Goal: Transaction & Acquisition: Purchase product/service

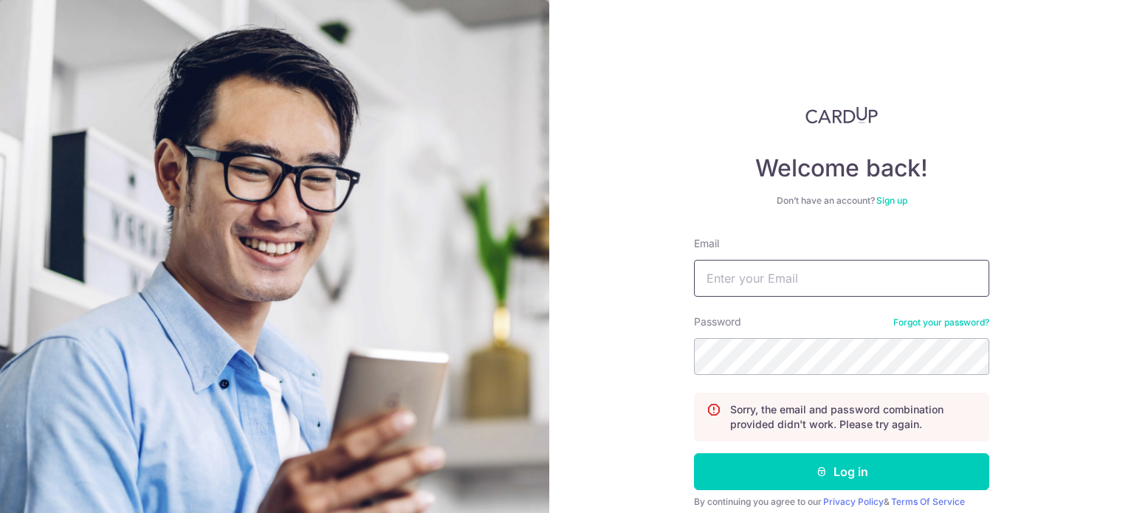
click at [835, 275] on input "Email" at bounding box center [841, 278] width 295 height 37
type input "puyuhui@gmail.com"
click at [694, 453] on button "Log in" at bounding box center [841, 471] width 295 height 37
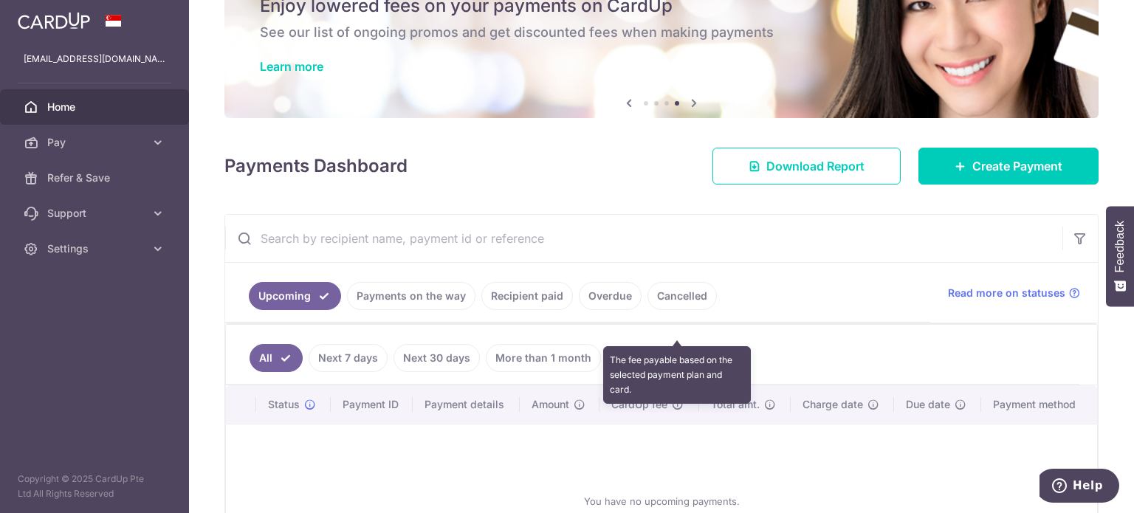
scroll to position [148, 0]
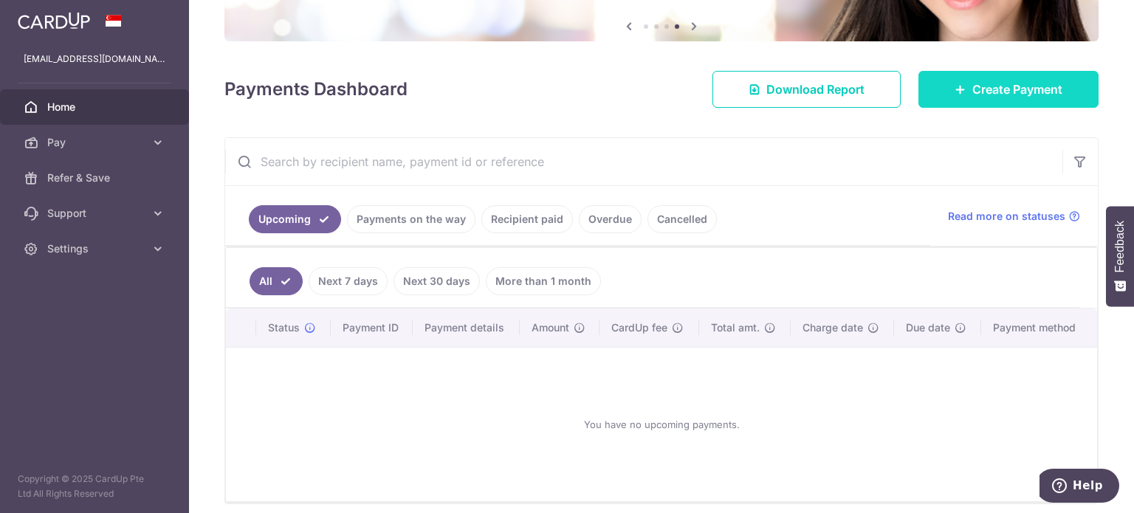
click at [1030, 98] on link "Create Payment" at bounding box center [1008, 89] width 180 height 37
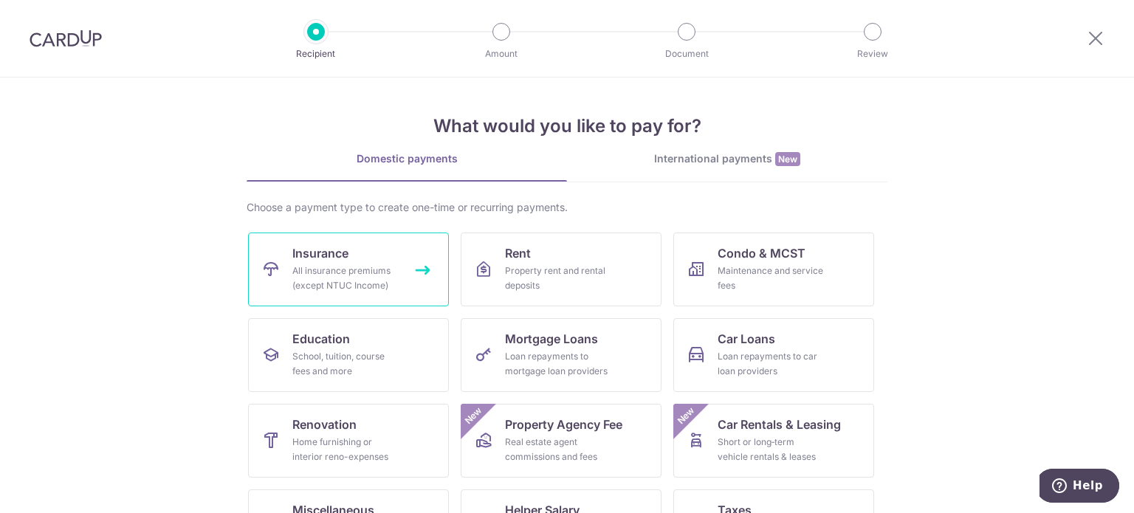
click at [400, 276] on link "Insurance All insurance premiums (except NTUC Income)" at bounding box center [348, 270] width 201 height 74
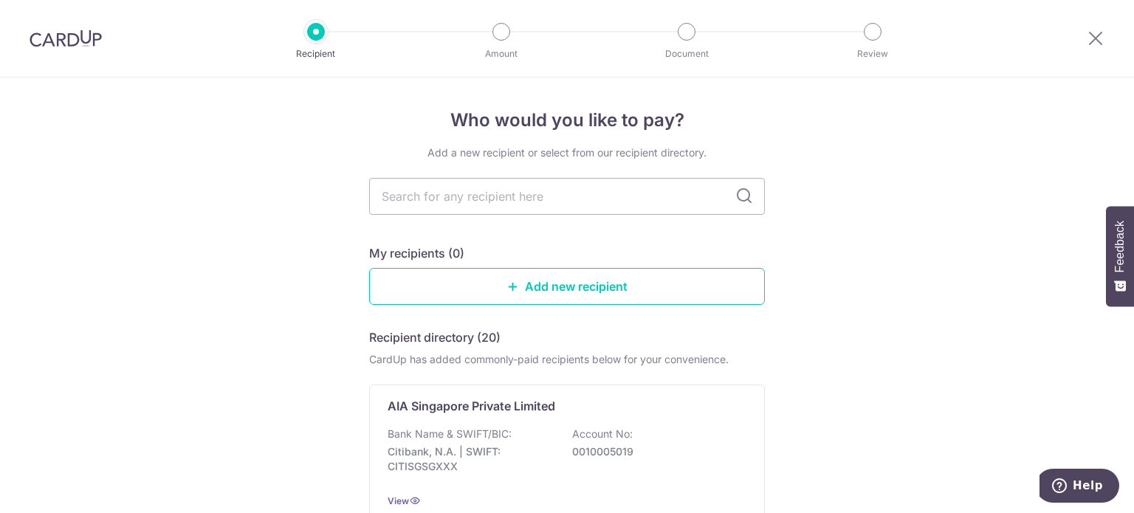
click at [494, 201] on input "text" at bounding box center [567, 196] width 396 height 37
type input "great"
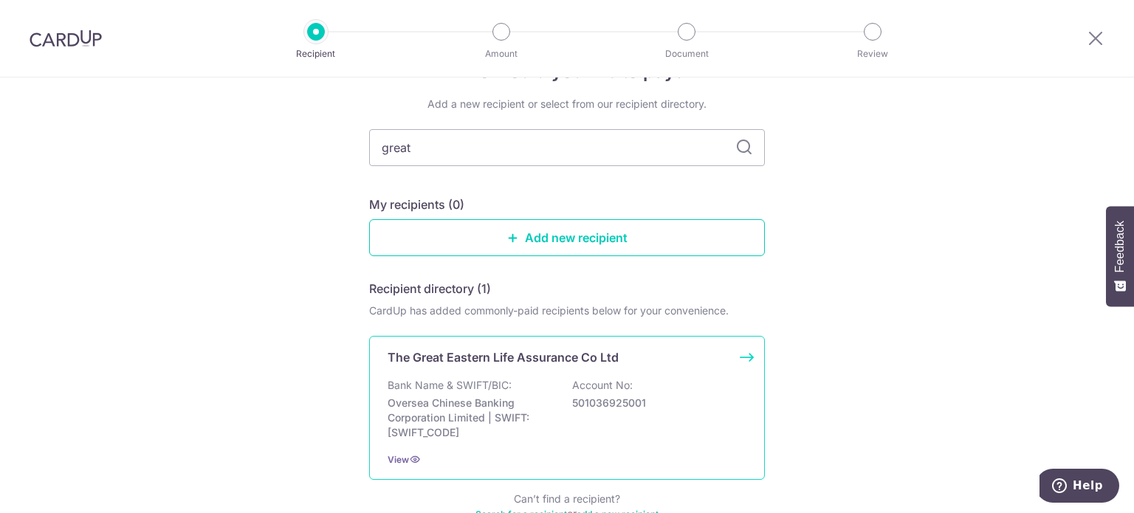
scroll to position [142, 0]
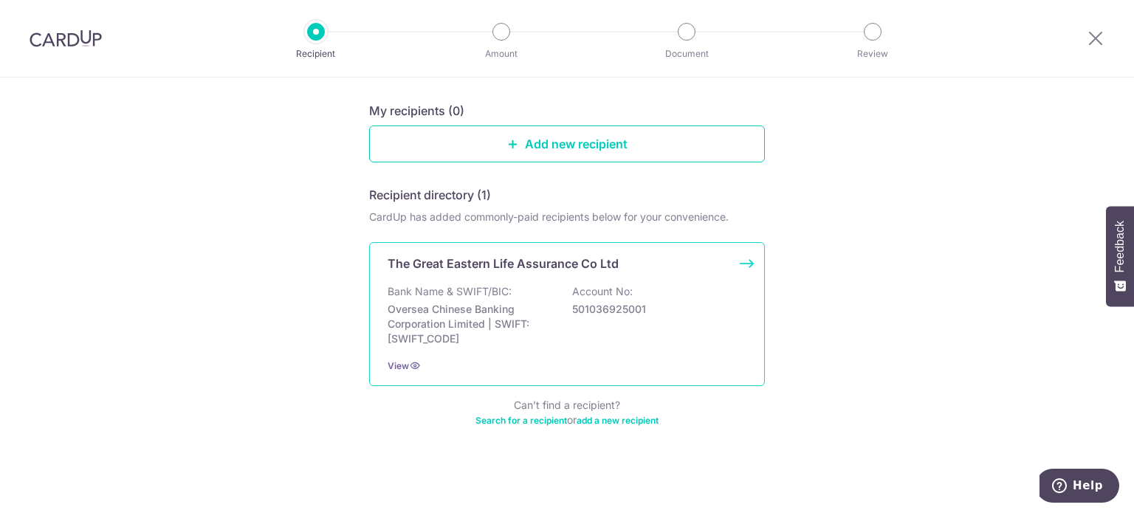
click at [503, 289] on p "Bank Name & SWIFT/BIC:" at bounding box center [450, 291] width 124 height 15
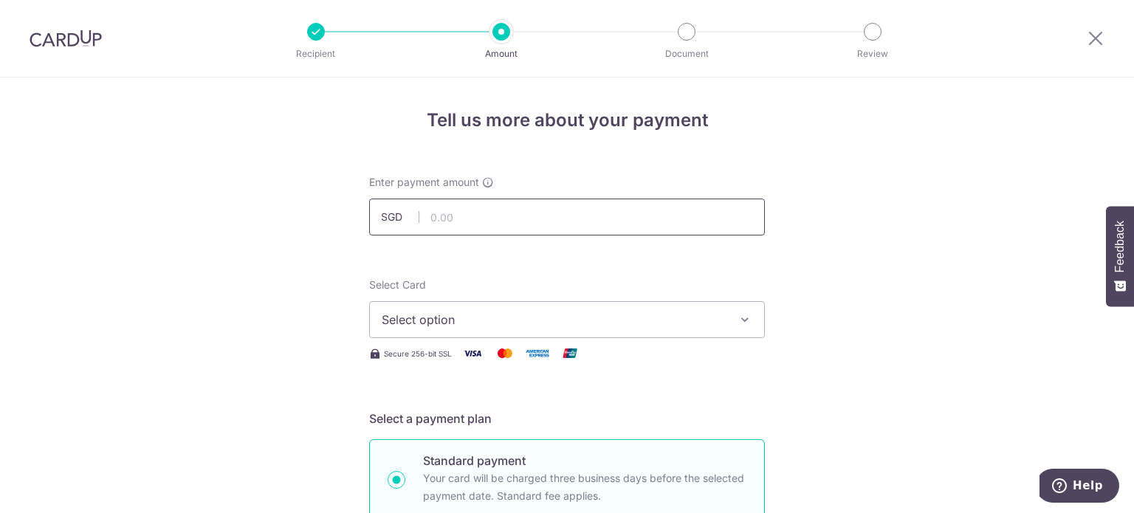
click at [512, 210] on input "text" at bounding box center [567, 217] width 396 height 37
type input "2,490.50"
click at [520, 330] on button "Select option" at bounding box center [567, 319] width 396 height 37
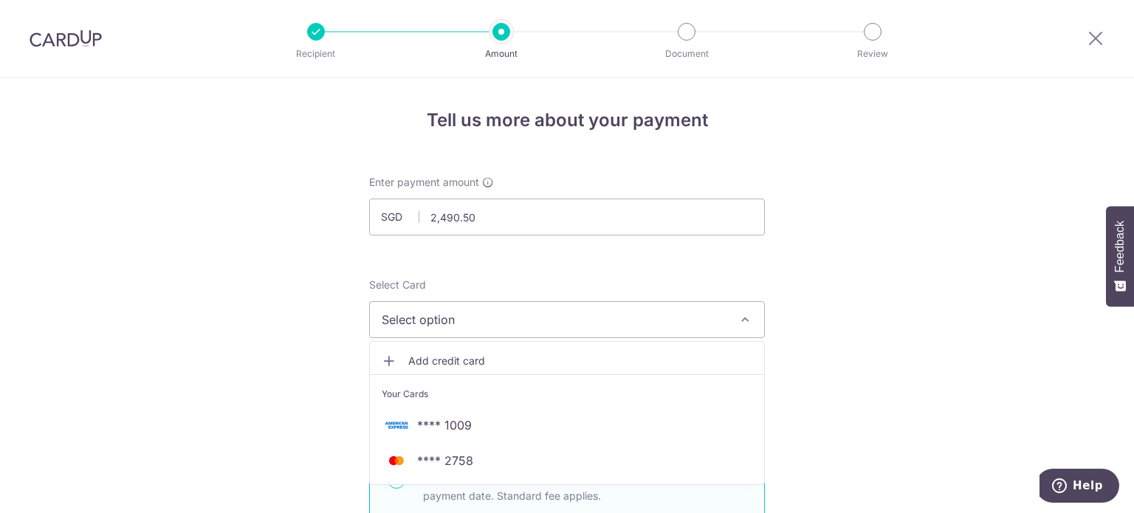
click at [520, 330] on button "Select option" at bounding box center [567, 319] width 396 height 37
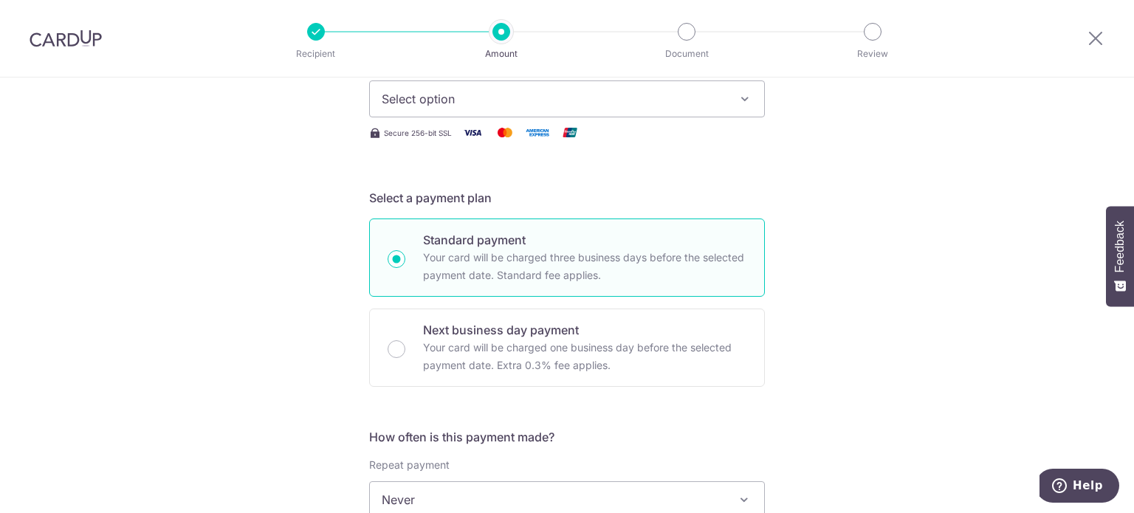
scroll to position [221, 0]
click at [681, 97] on span "Select option" at bounding box center [554, 98] width 344 height 18
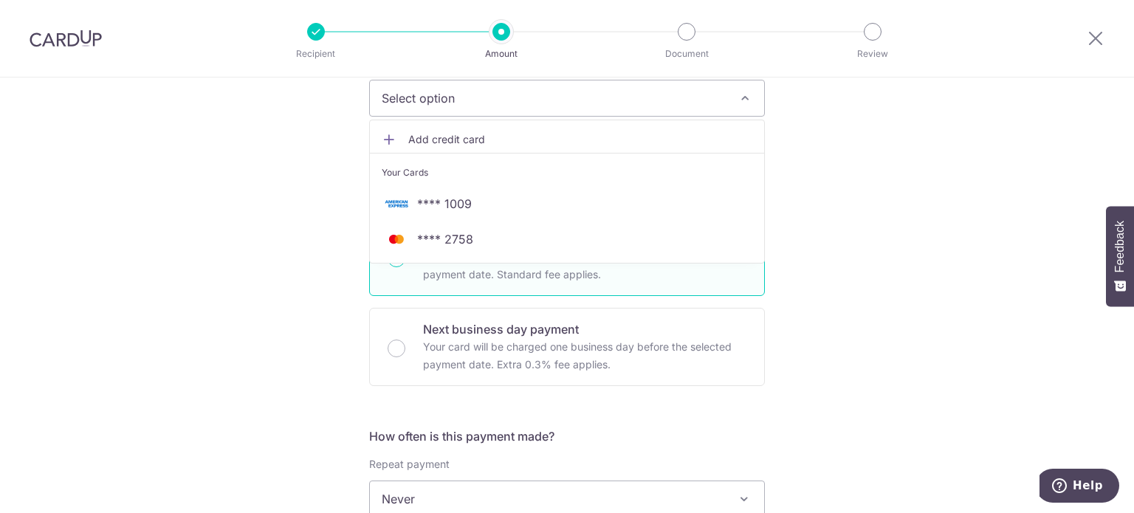
click at [432, 142] on span "Add credit card" at bounding box center [580, 139] width 344 height 15
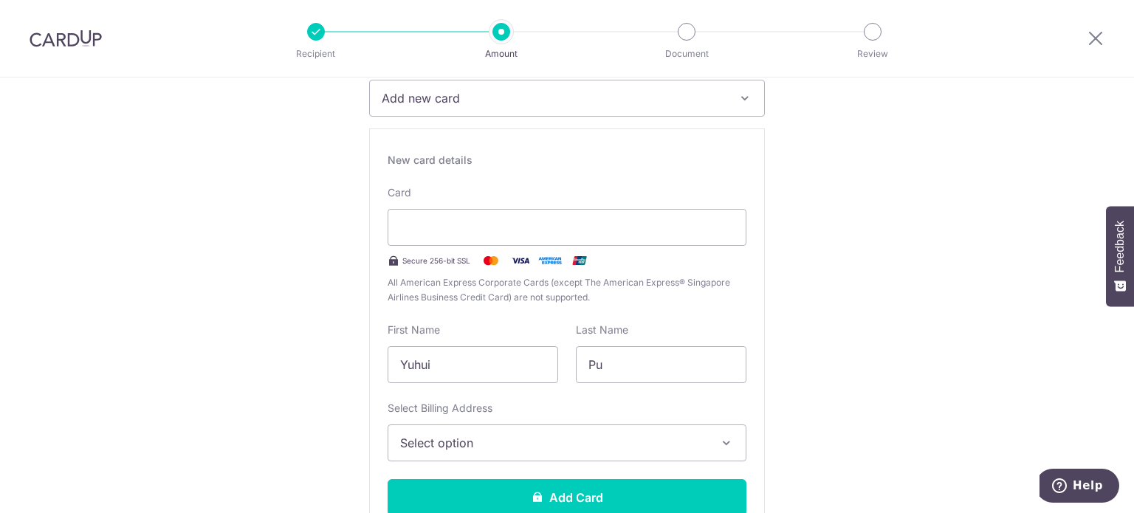
click at [523, 436] on span "Select option" at bounding box center [553, 443] width 307 height 18
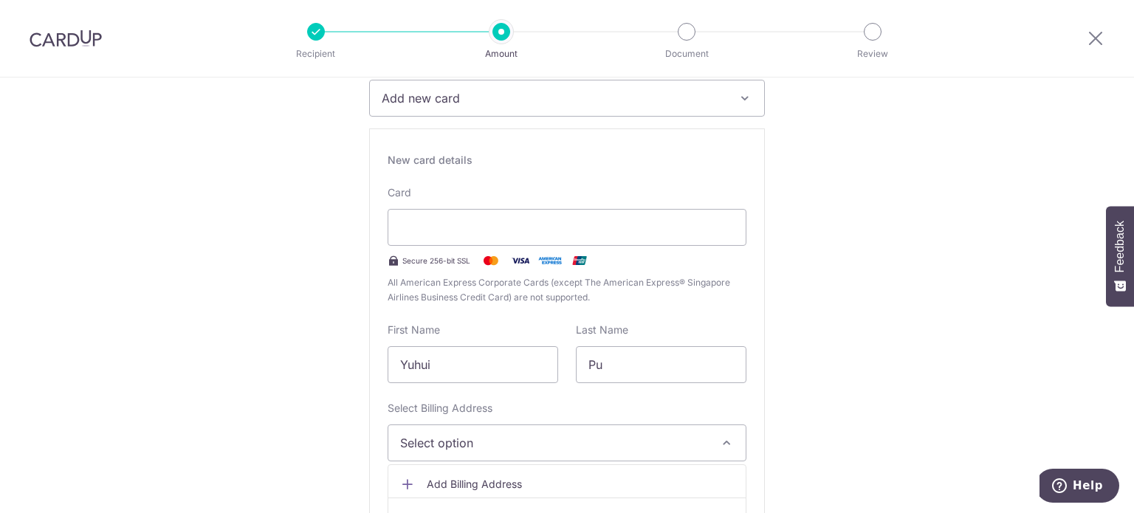
scroll to position [443, 0]
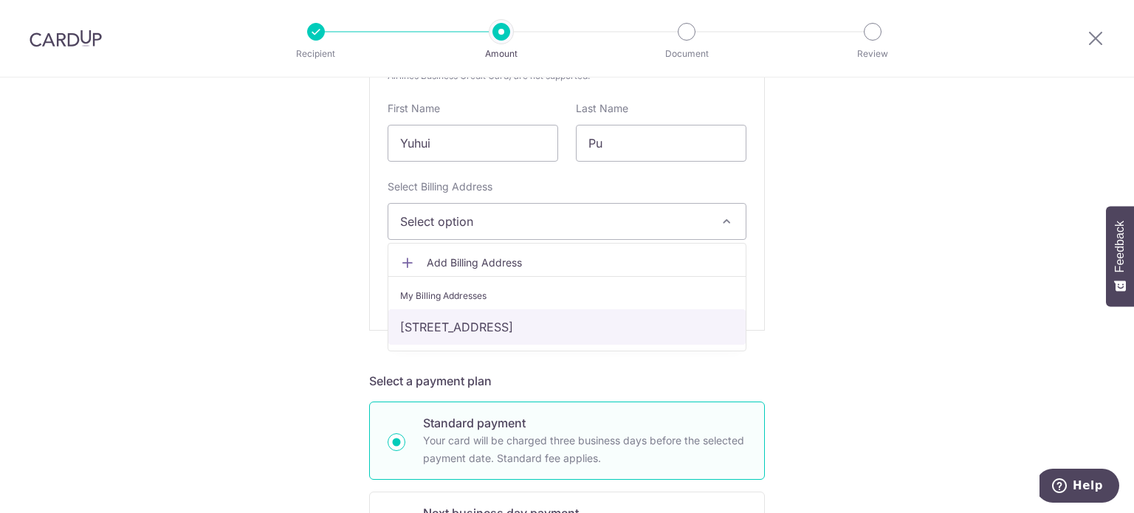
click at [498, 317] on link "Blk 414, #12-143, Pandan Gardens, , Singapore, Singapore, Singapore-600414" at bounding box center [566, 326] width 357 height 35
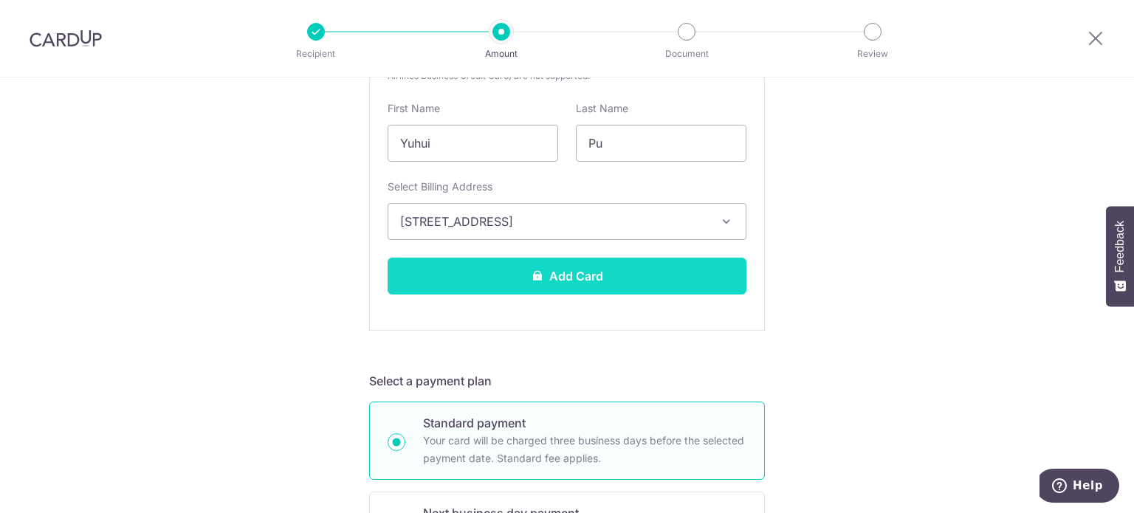
click at [537, 279] on icon at bounding box center [537, 275] width 12 height 12
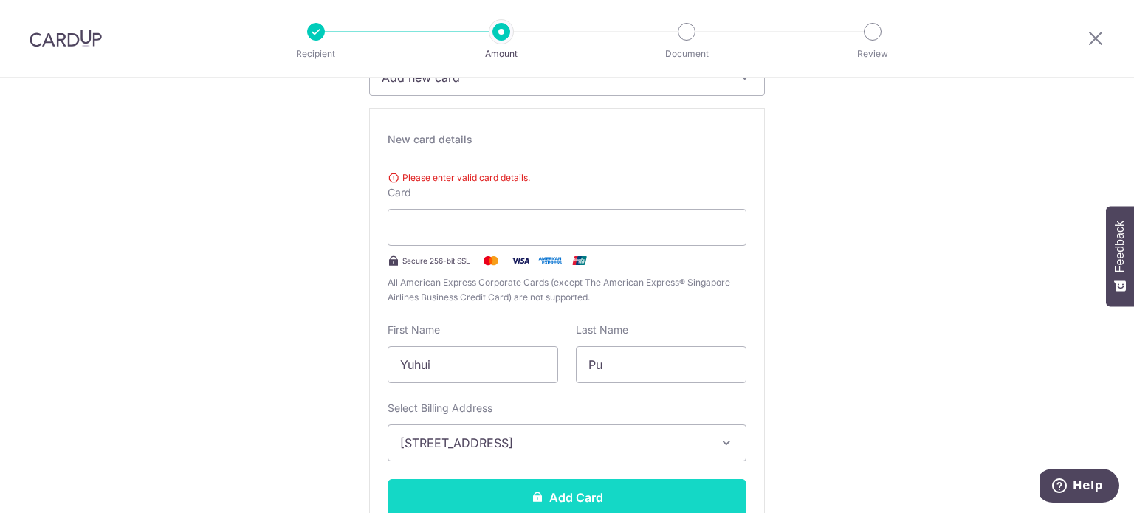
scroll to position [242, 0]
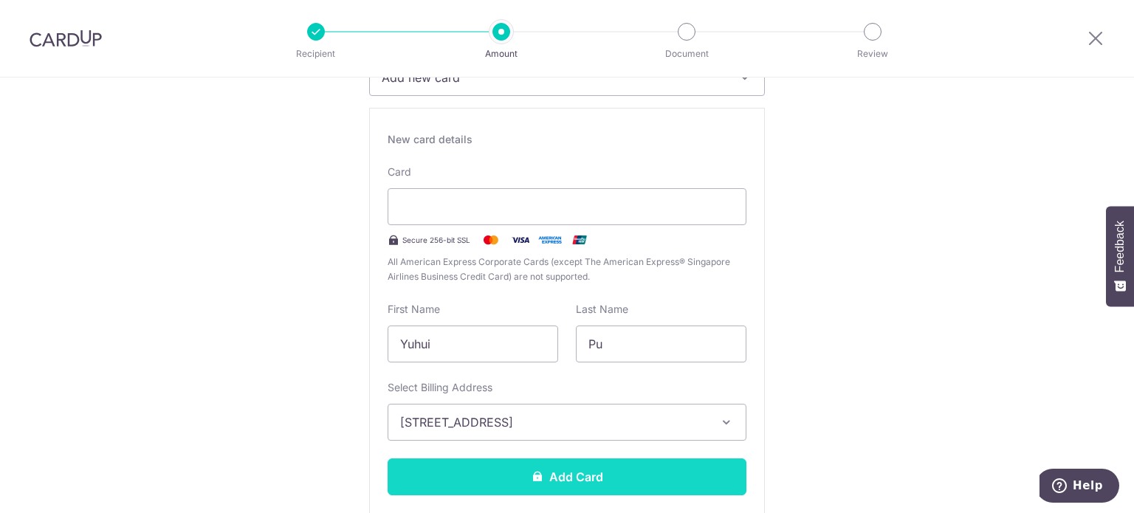
click at [717, 483] on button "Add Card" at bounding box center [567, 476] width 359 height 37
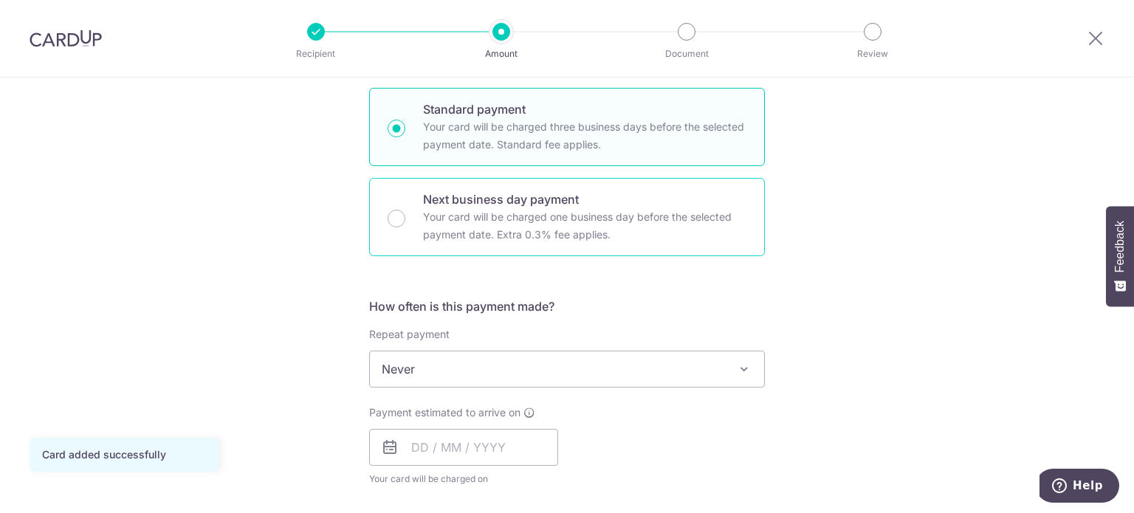
scroll to position [369, 0]
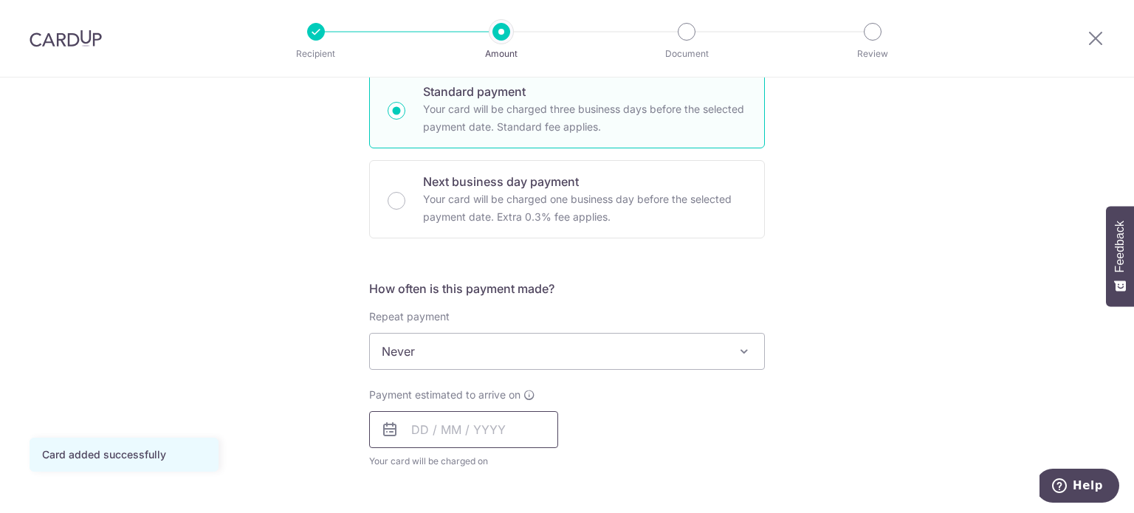
click at [523, 419] on input "text" at bounding box center [463, 429] width 189 height 37
click at [732, 430] on div "Payment estimated to arrive on Prev Next Sep Oct Nov Dec 2025 2026 2027 2028 20…" at bounding box center [566, 428] width 413 height 81
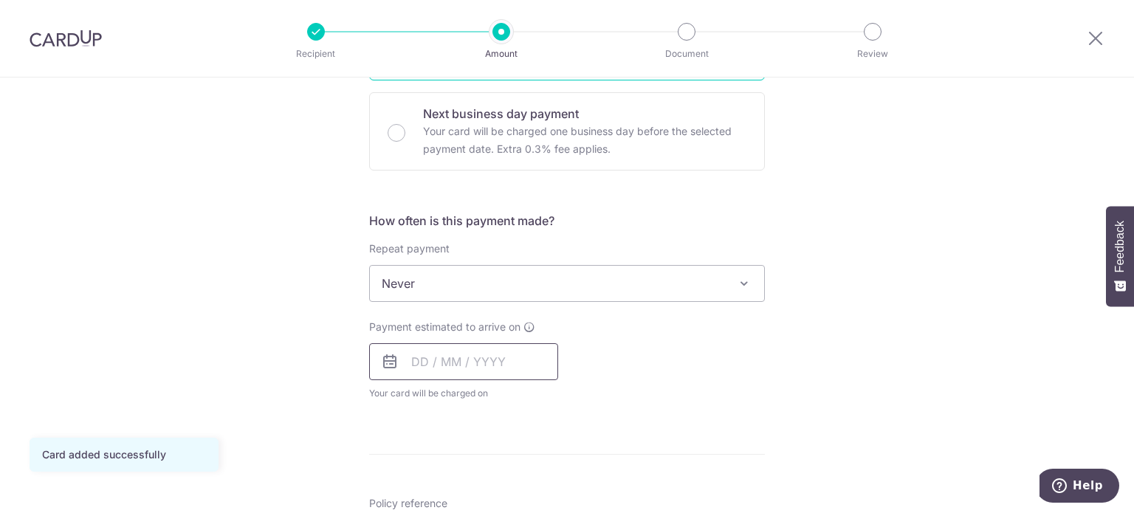
scroll to position [517, 0]
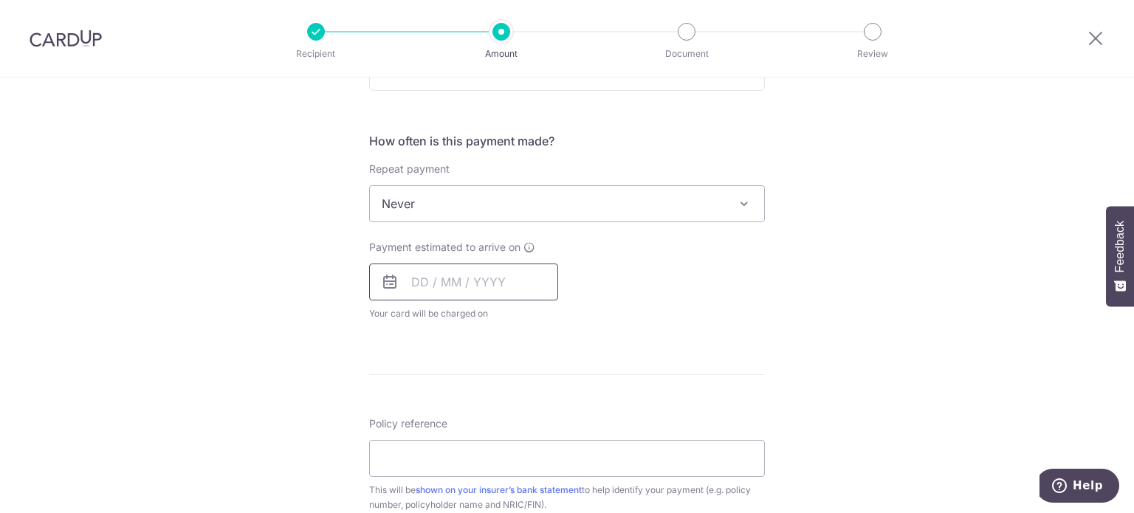
click at [502, 283] on input "text" at bounding box center [463, 282] width 189 height 37
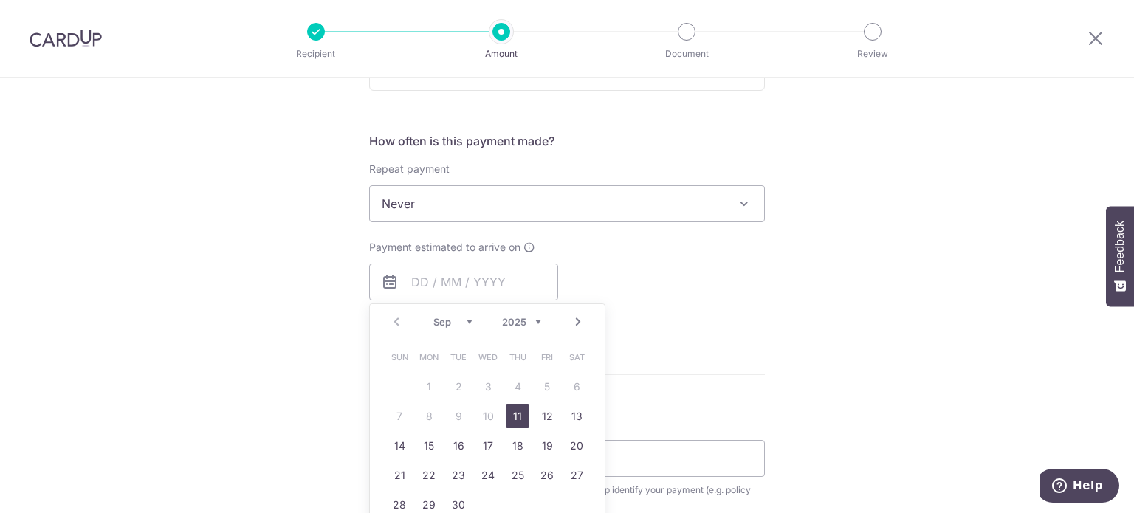
drag, startPoint x: 520, startPoint y: 417, endPoint x: 704, endPoint y: 357, distance: 194.2
click at [520, 417] on link "11" at bounding box center [518, 417] width 24 height 24
type input "[DATE]"
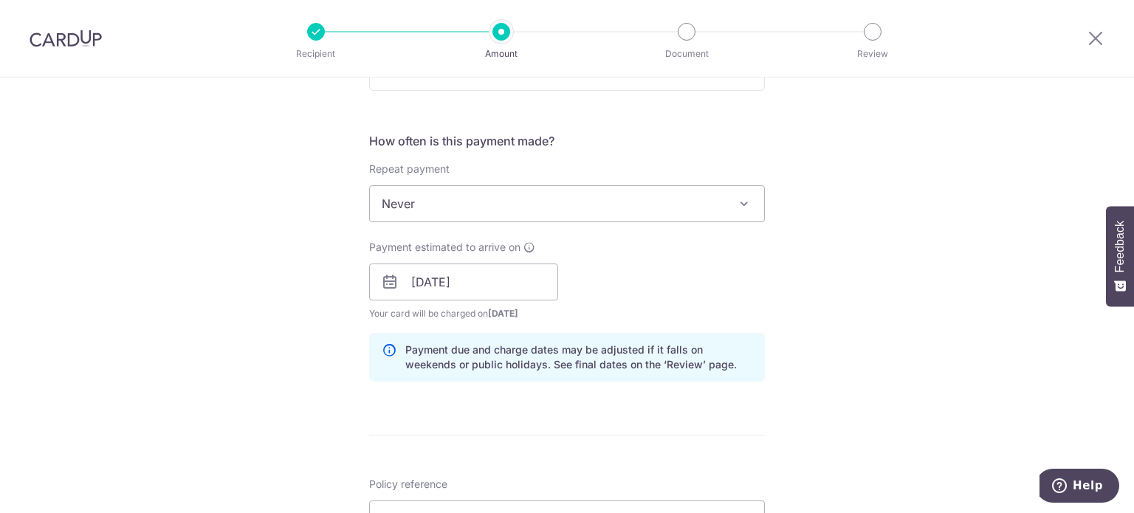
click at [914, 338] on div "Tell us more about your payment Enter payment amount SGD 2,490.50 2490.50 Card …" at bounding box center [567, 259] width 1134 height 1396
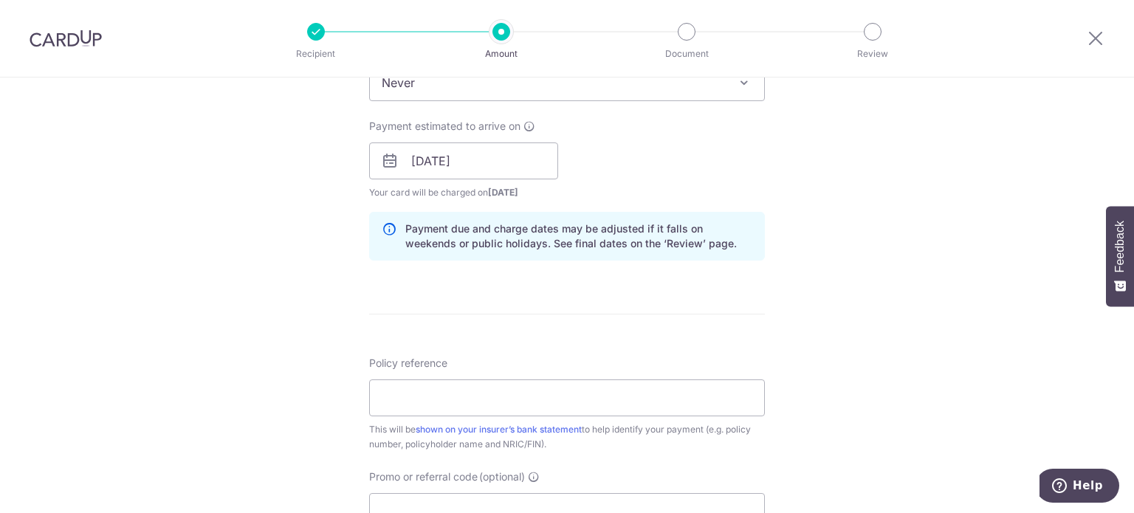
scroll to position [664, 0]
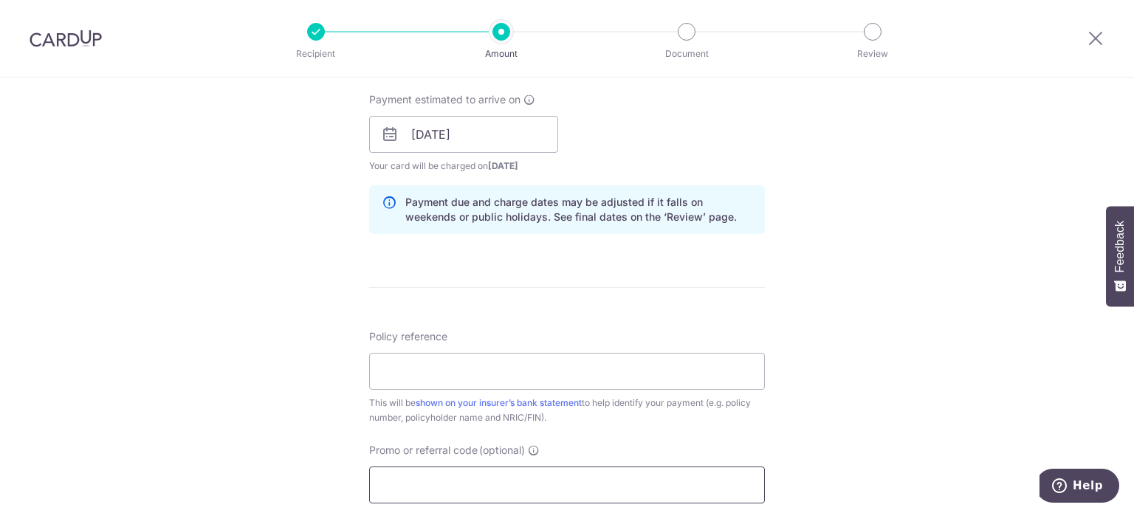
click at [599, 475] on input "Promo or referral code (optional)" at bounding box center [567, 485] width 396 height 37
paste input "OCBC90N155"
type input "OCBC90N155"
click at [585, 374] on input "Policy reference" at bounding box center [567, 371] width 396 height 37
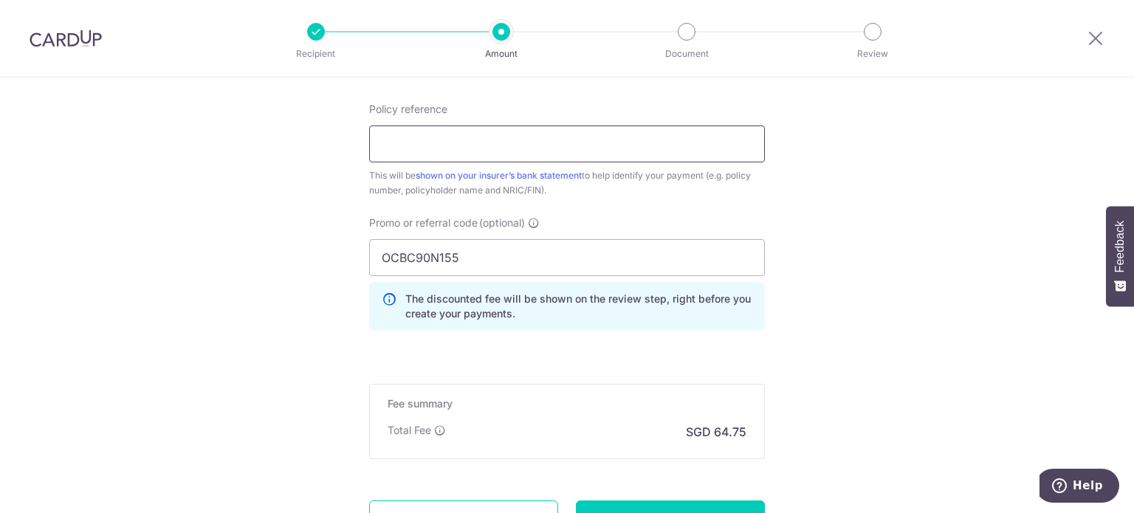
scroll to position [812, 0]
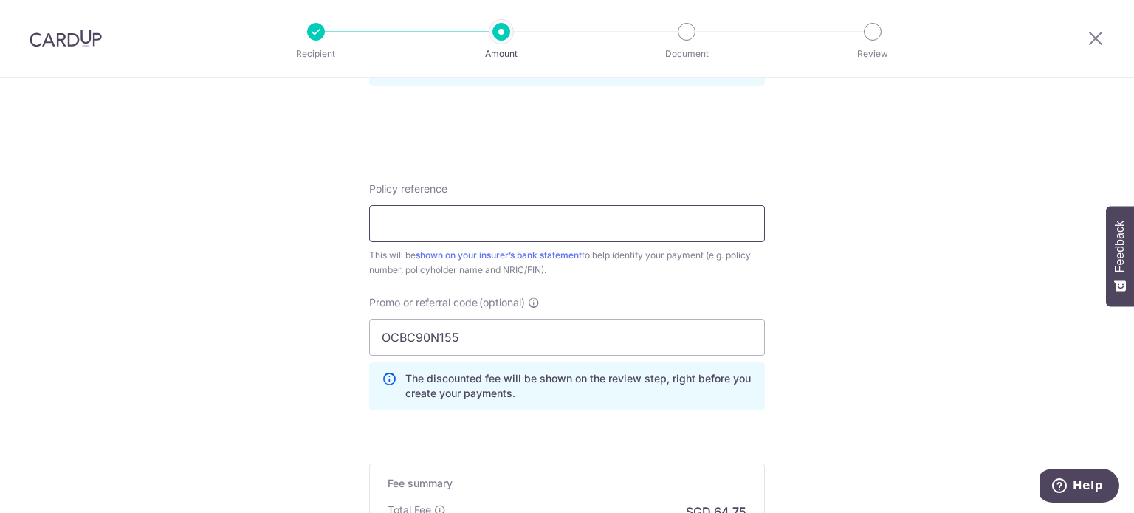
paste input "0246424864"
type input "0246424864"
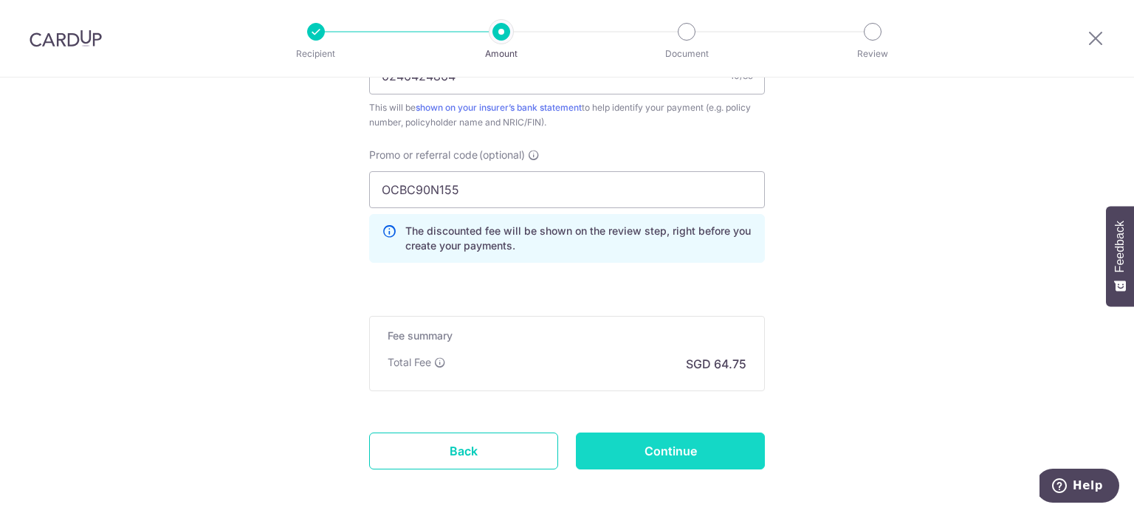
click at [614, 463] on input "Continue" at bounding box center [670, 451] width 189 height 37
type input "Create Schedule"
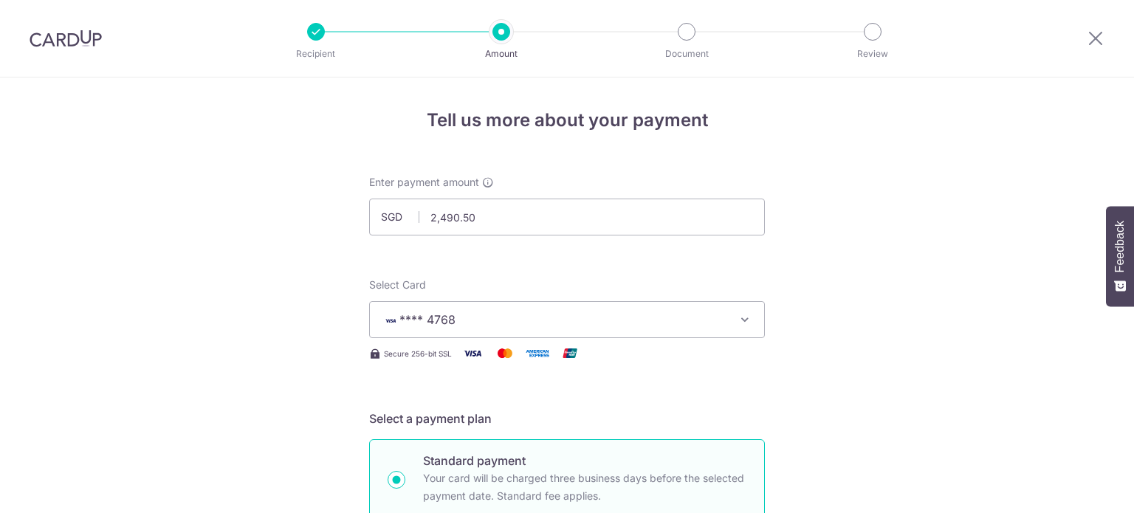
scroll to position [1045, 0]
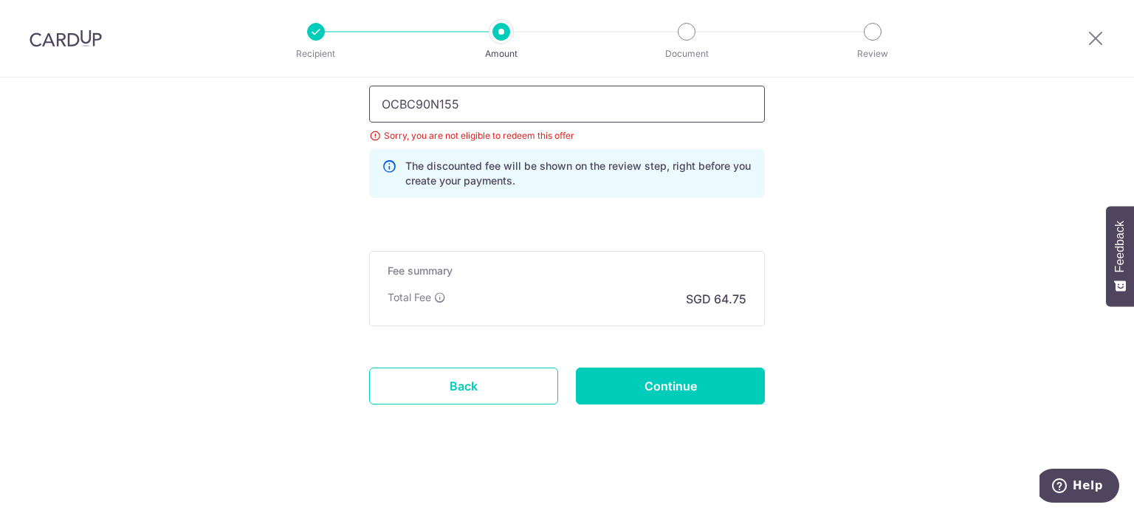
click at [490, 101] on input "OCBC90N155" at bounding box center [567, 104] width 396 height 37
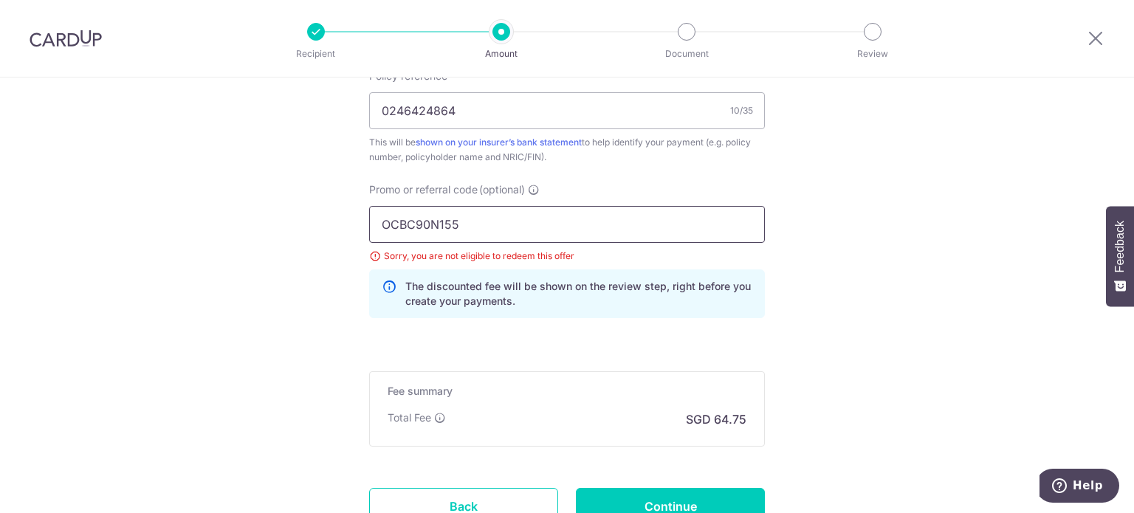
scroll to position [898, 0]
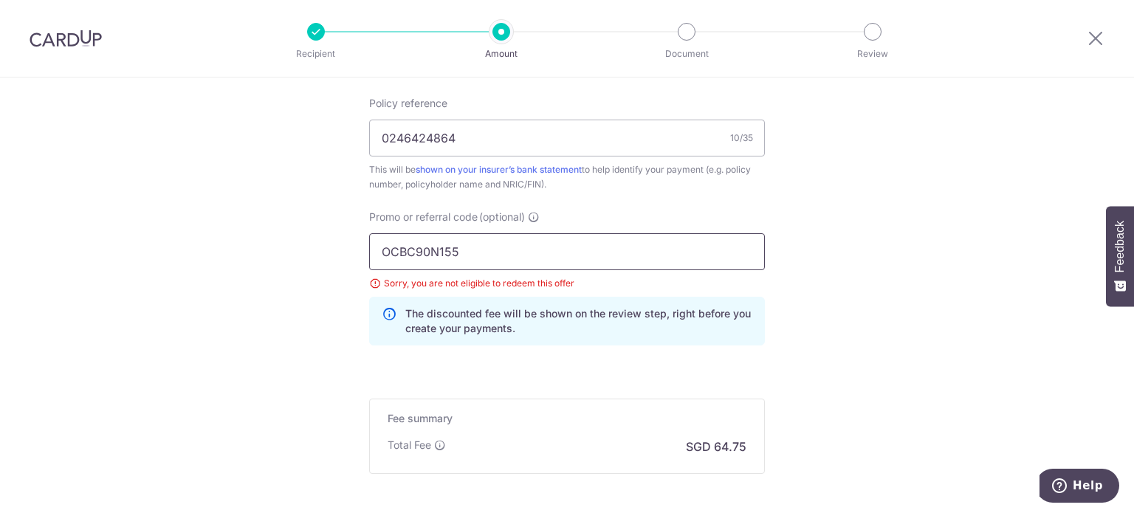
drag, startPoint x: 512, startPoint y: 241, endPoint x: 343, endPoint y: 245, distance: 169.1
paste input "V"
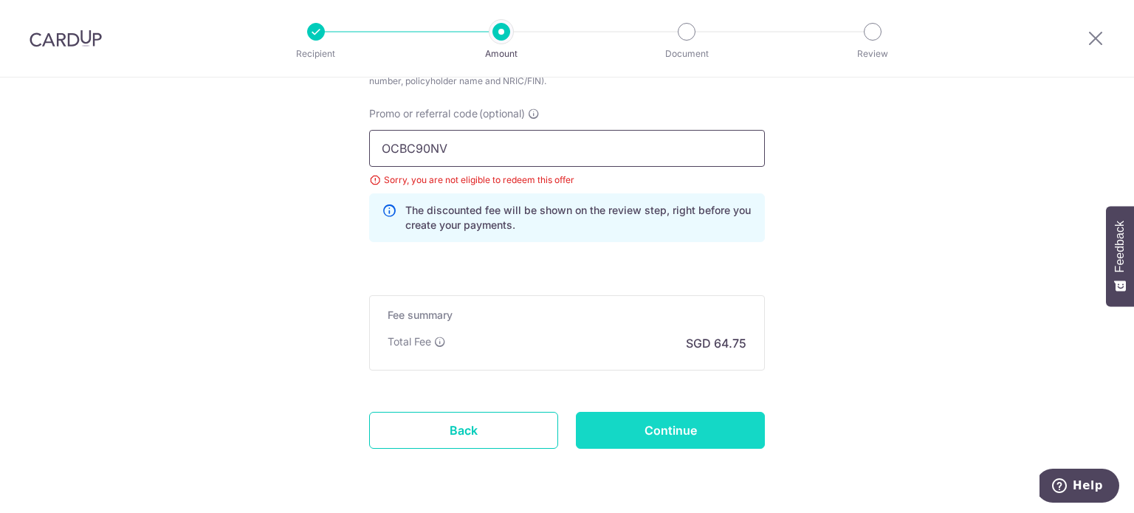
scroll to position [1045, 0]
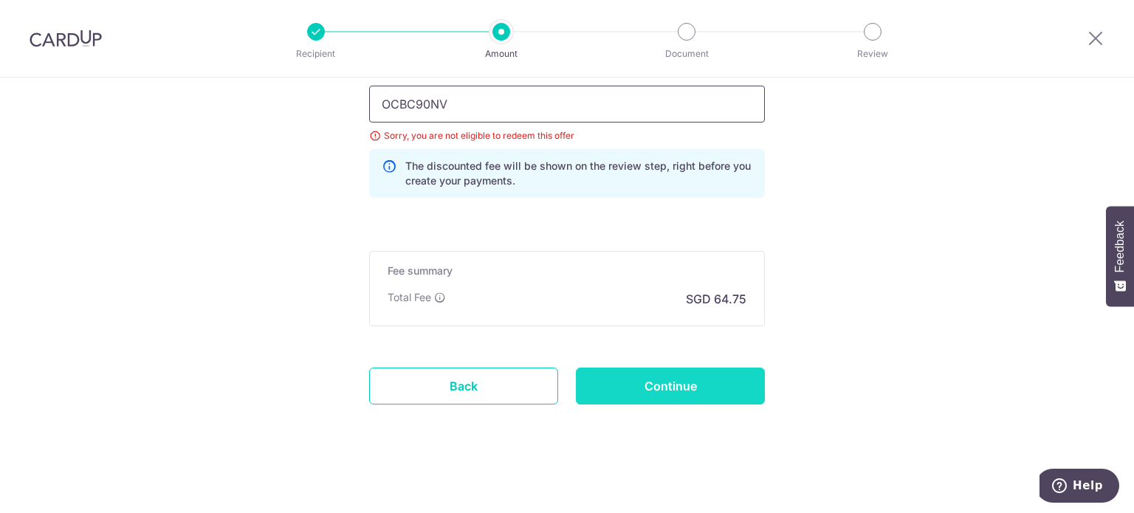
type input "OCBC90NV"
click at [729, 389] on input "Continue" at bounding box center [670, 386] width 189 height 37
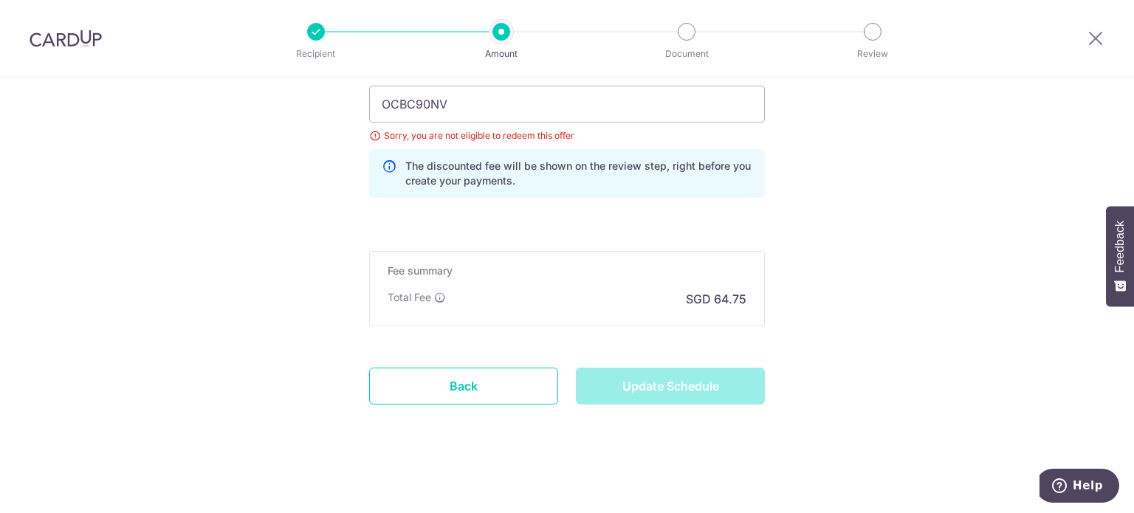
type input "Update Schedule"
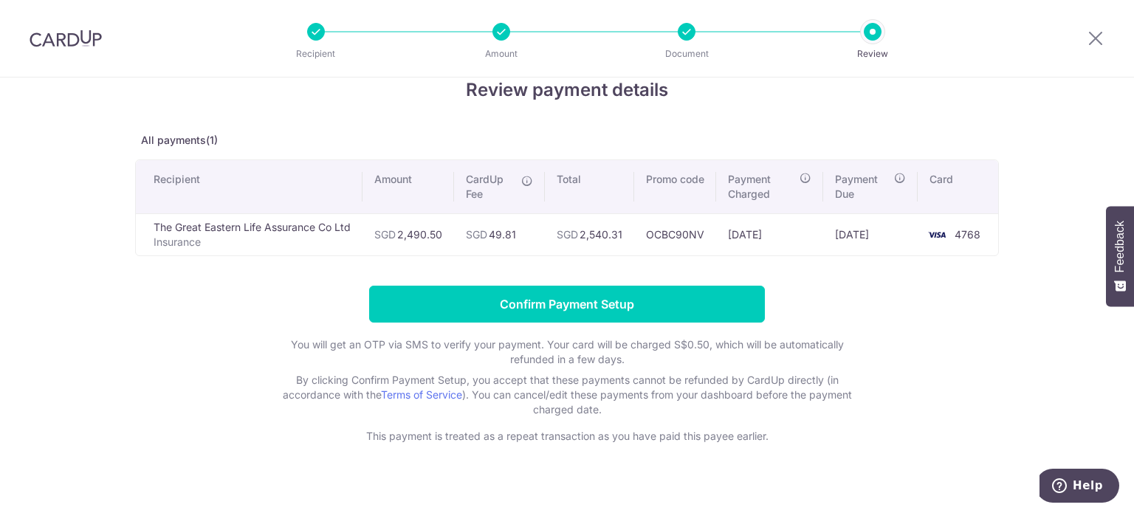
scroll to position [47, 0]
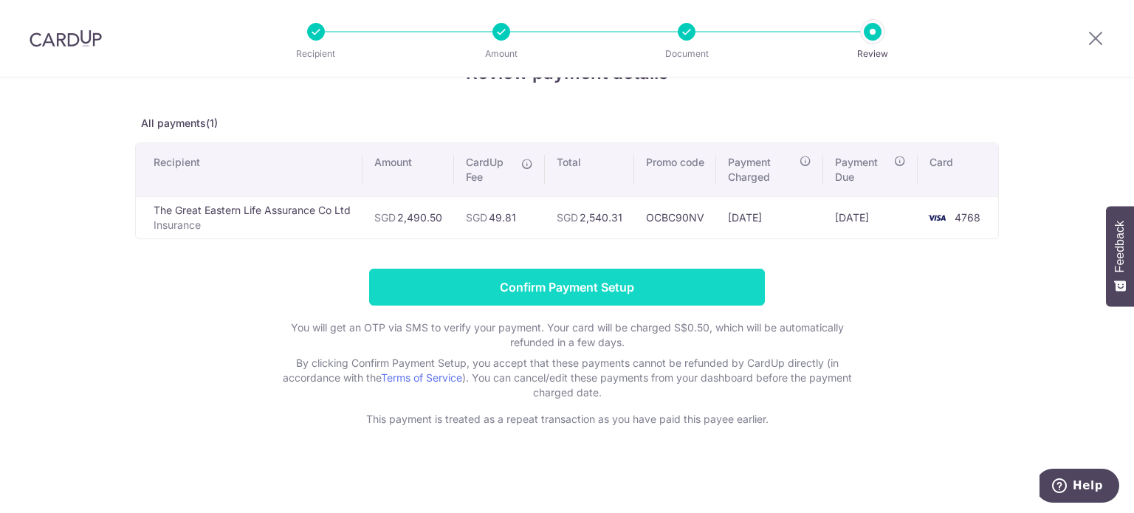
click at [657, 295] on input "Confirm Payment Setup" at bounding box center [567, 287] width 396 height 37
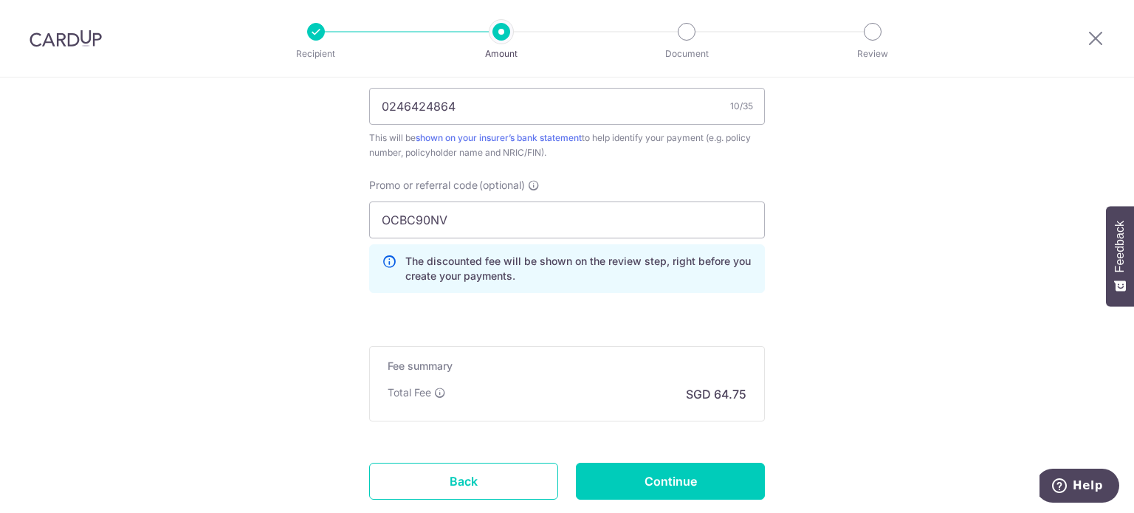
scroll to position [1084, 0]
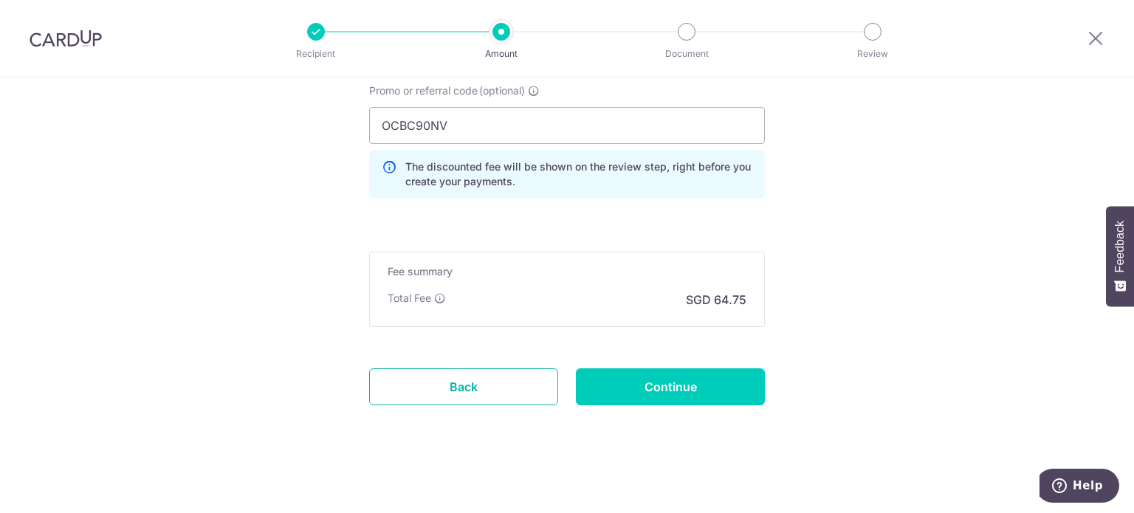
drag, startPoint x: 488, startPoint y: 383, endPoint x: 639, endPoint y: 64, distance: 353.0
click at [488, 383] on link "Back" at bounding box center [463, 386] width 189 height 37
